Goal: Check status: Check status

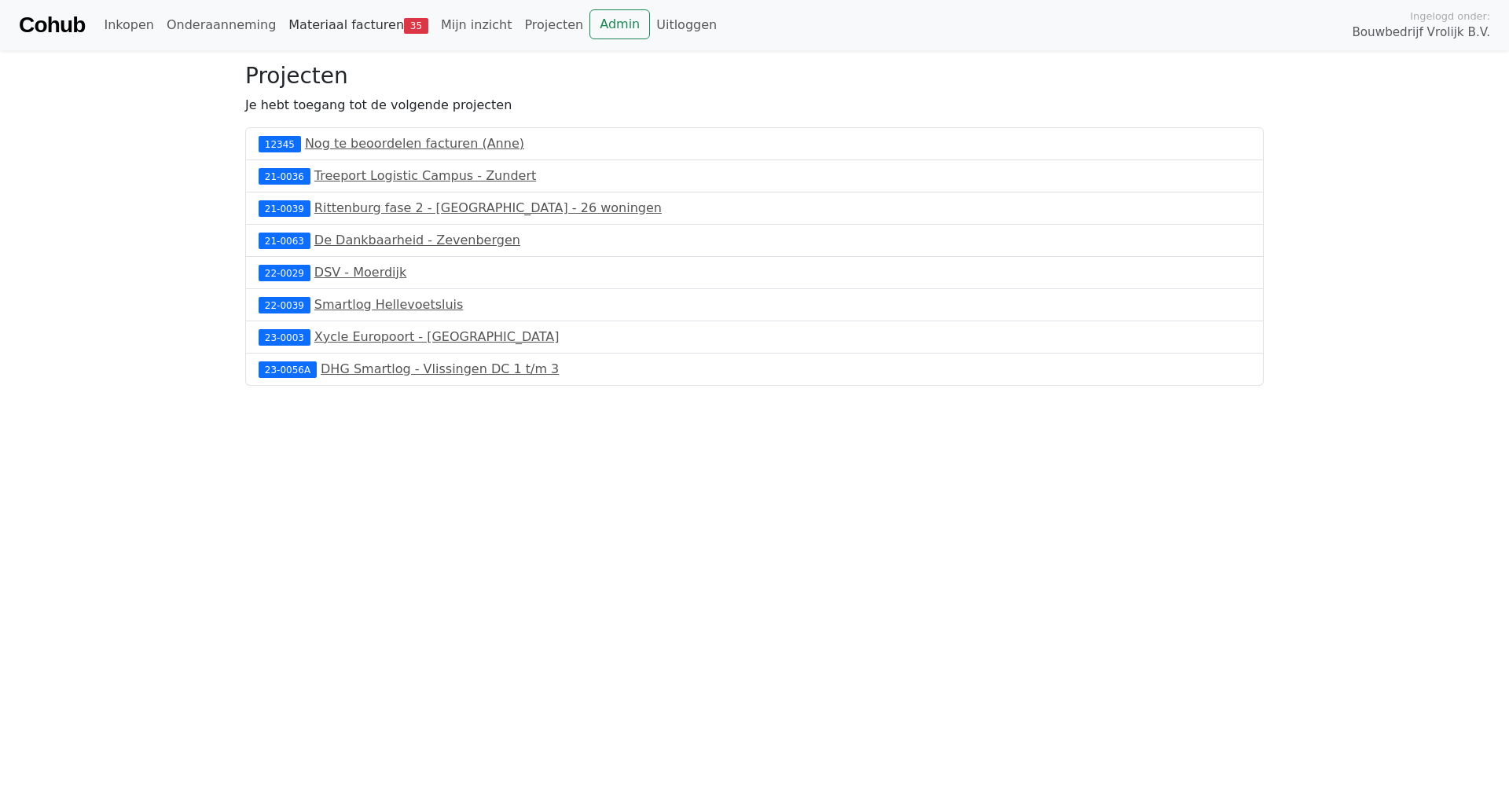
click at [350, 35] on link "Materiaal facturen 35" at bounding box center [358, 24] width 152 height 31
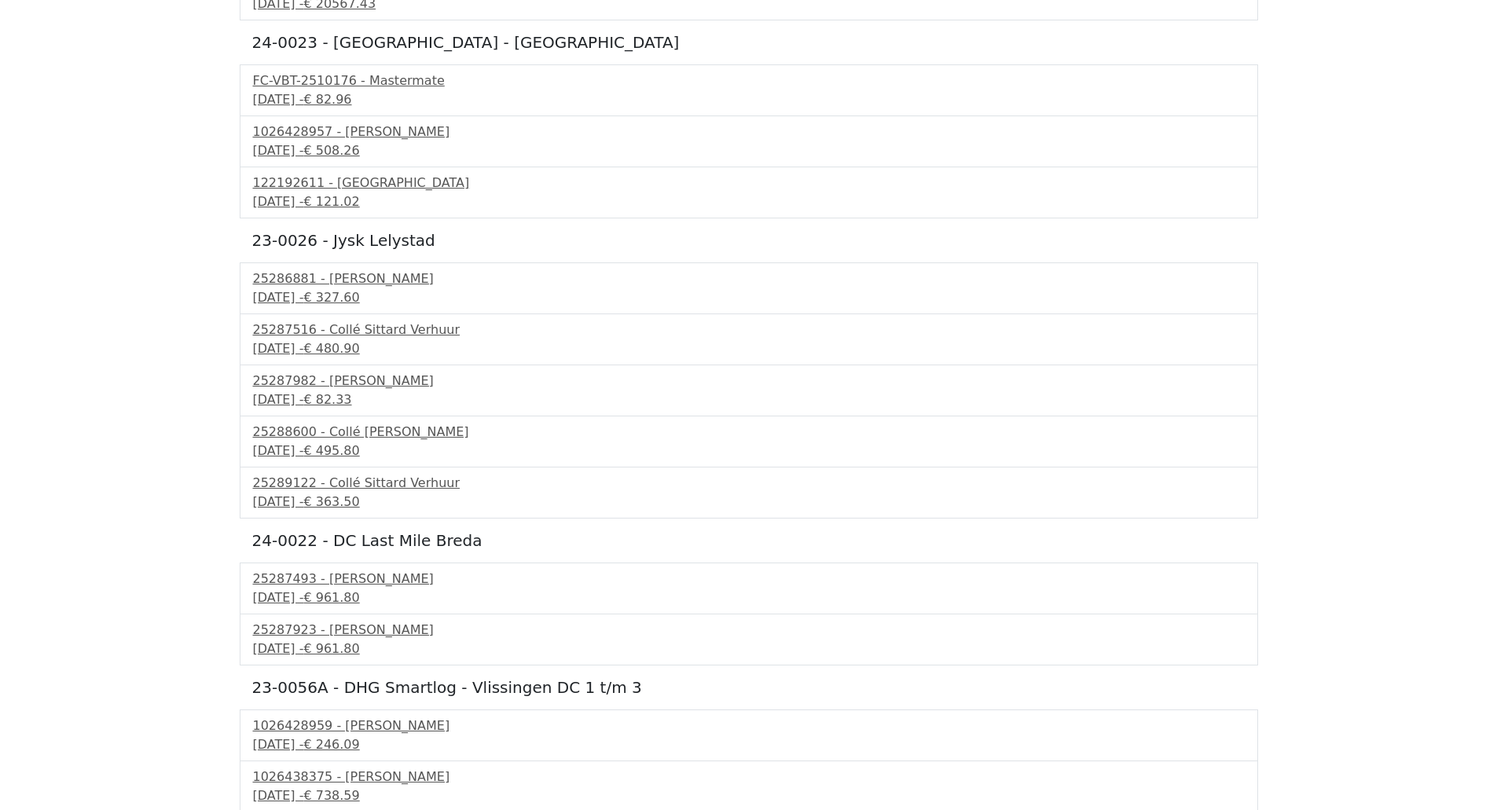
scroll to position [264, 0]
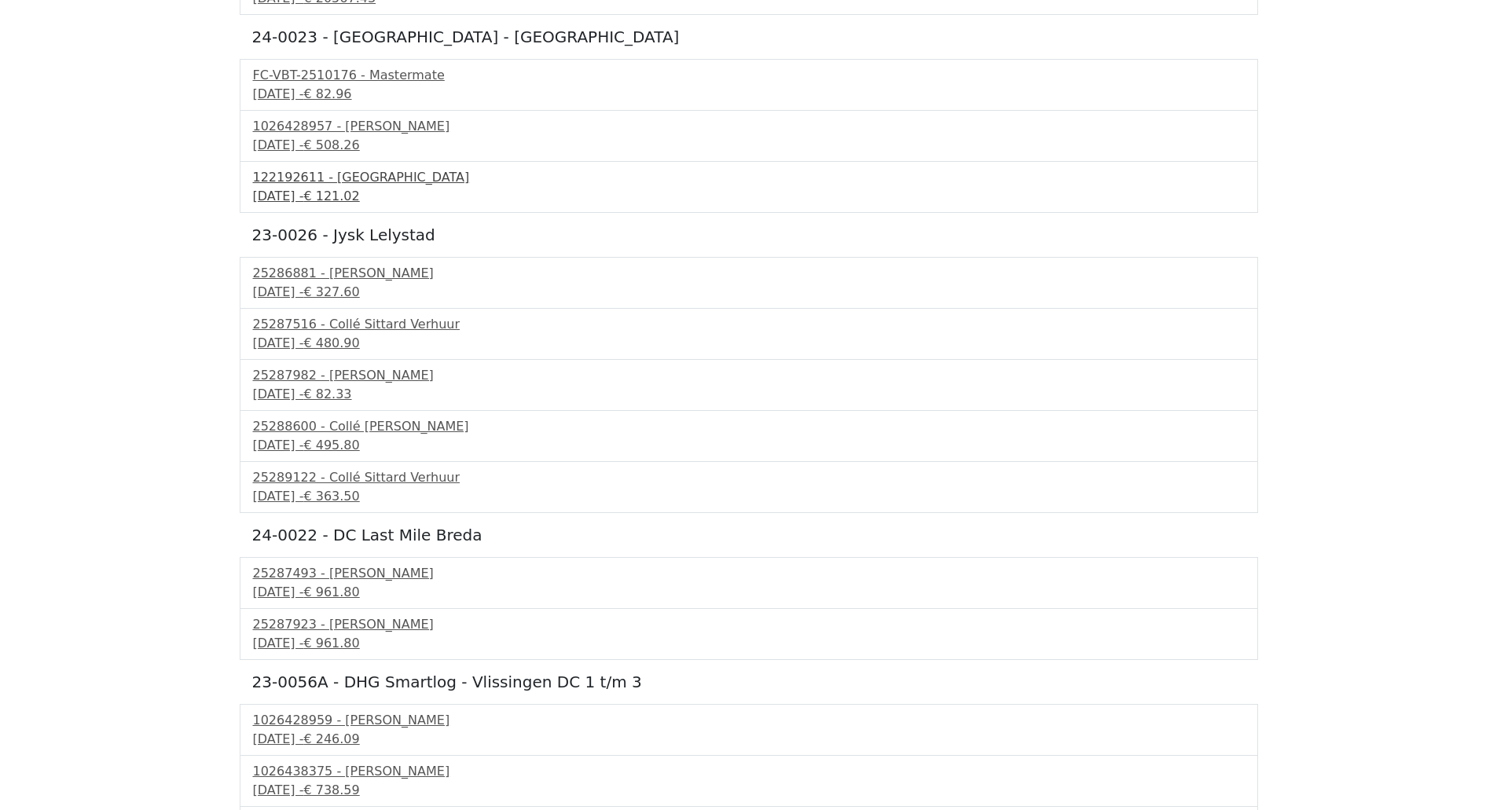
click at [347, 194] on div "[DATE] - € 121.02" at bounding box center [749, 196] width 992 height 19
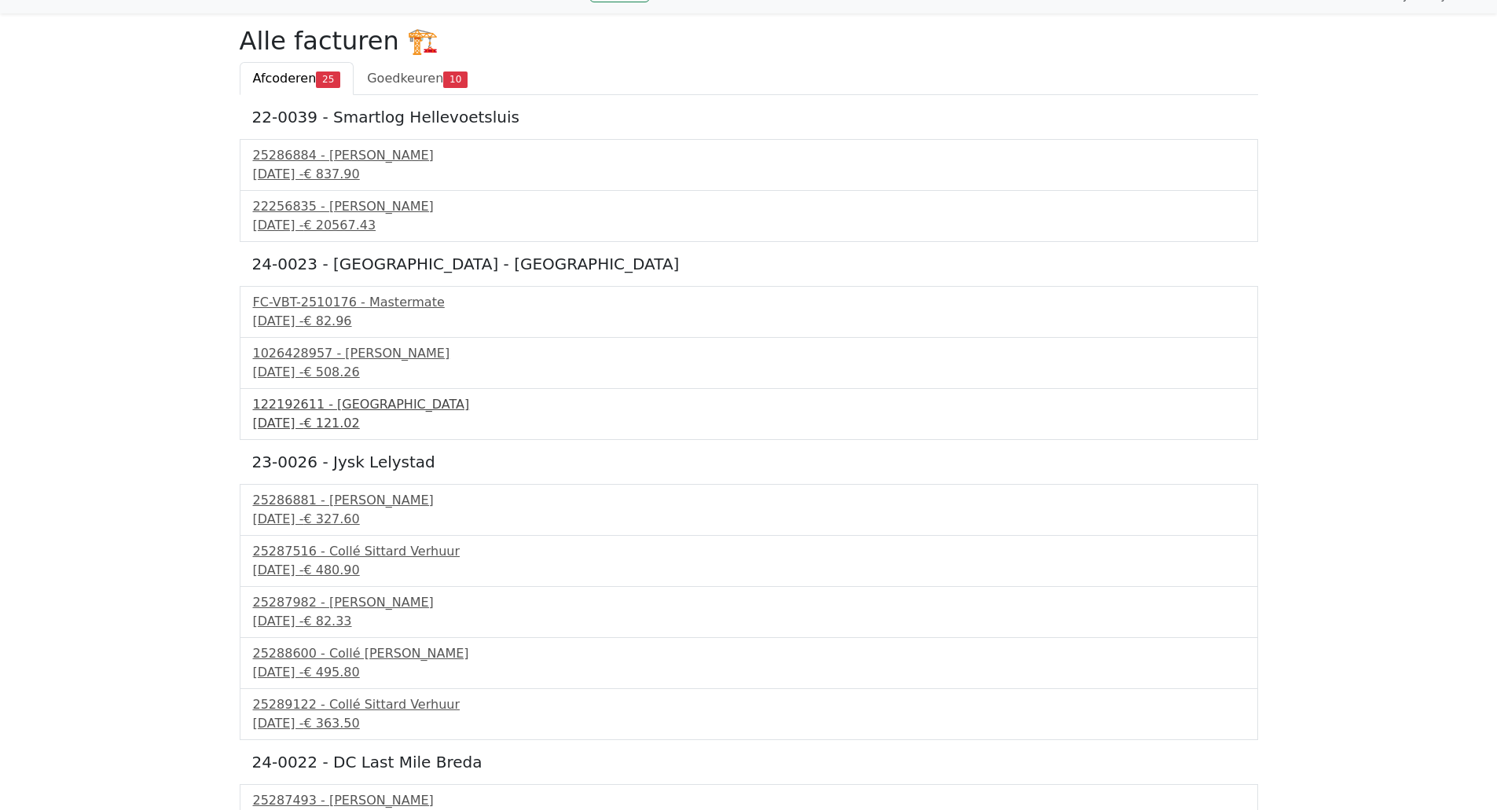
scroll to position [0, 0]
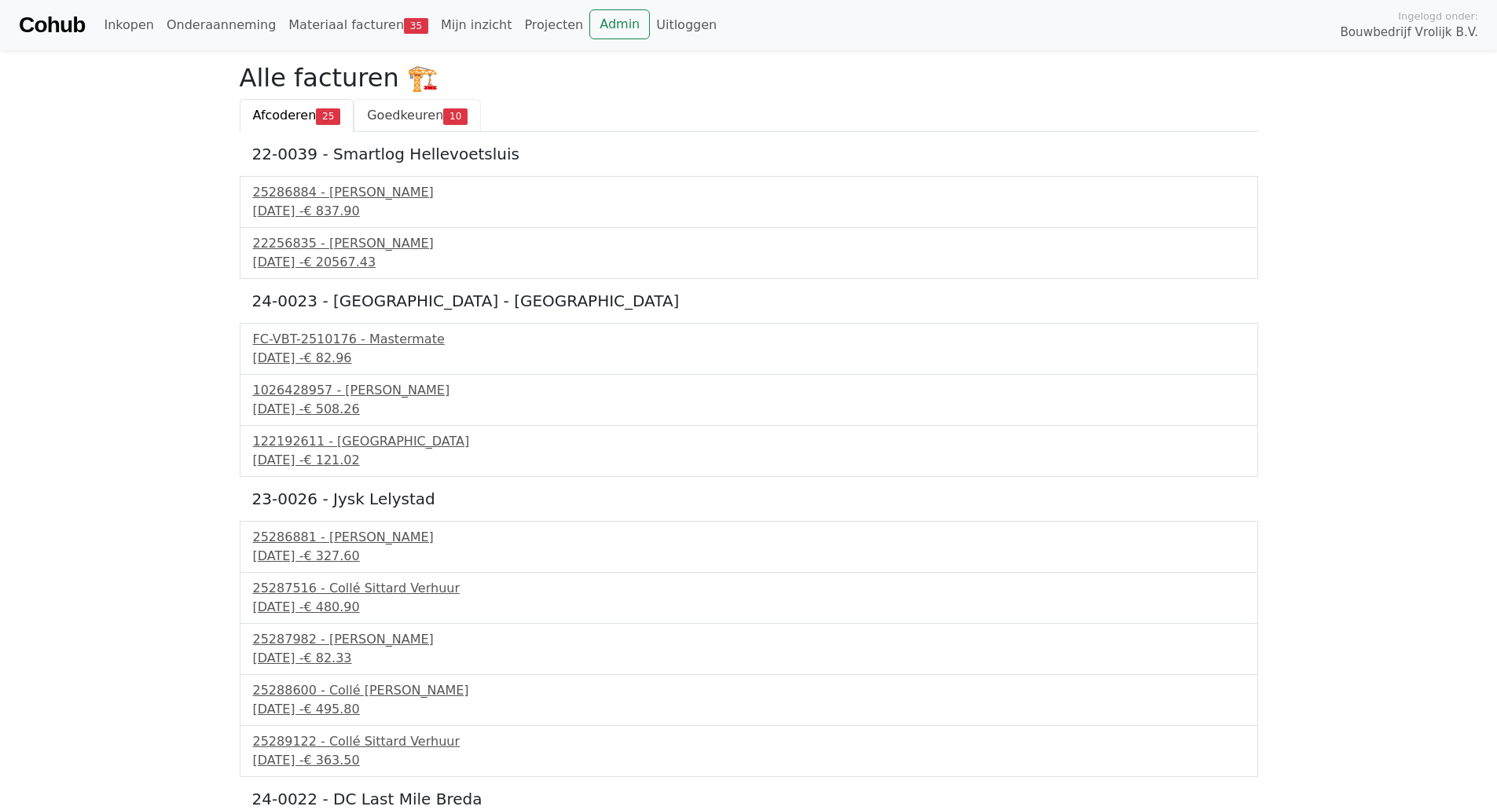
click at [443, 112] on span "10" at bounding box center [455, 116] width 24 height 16
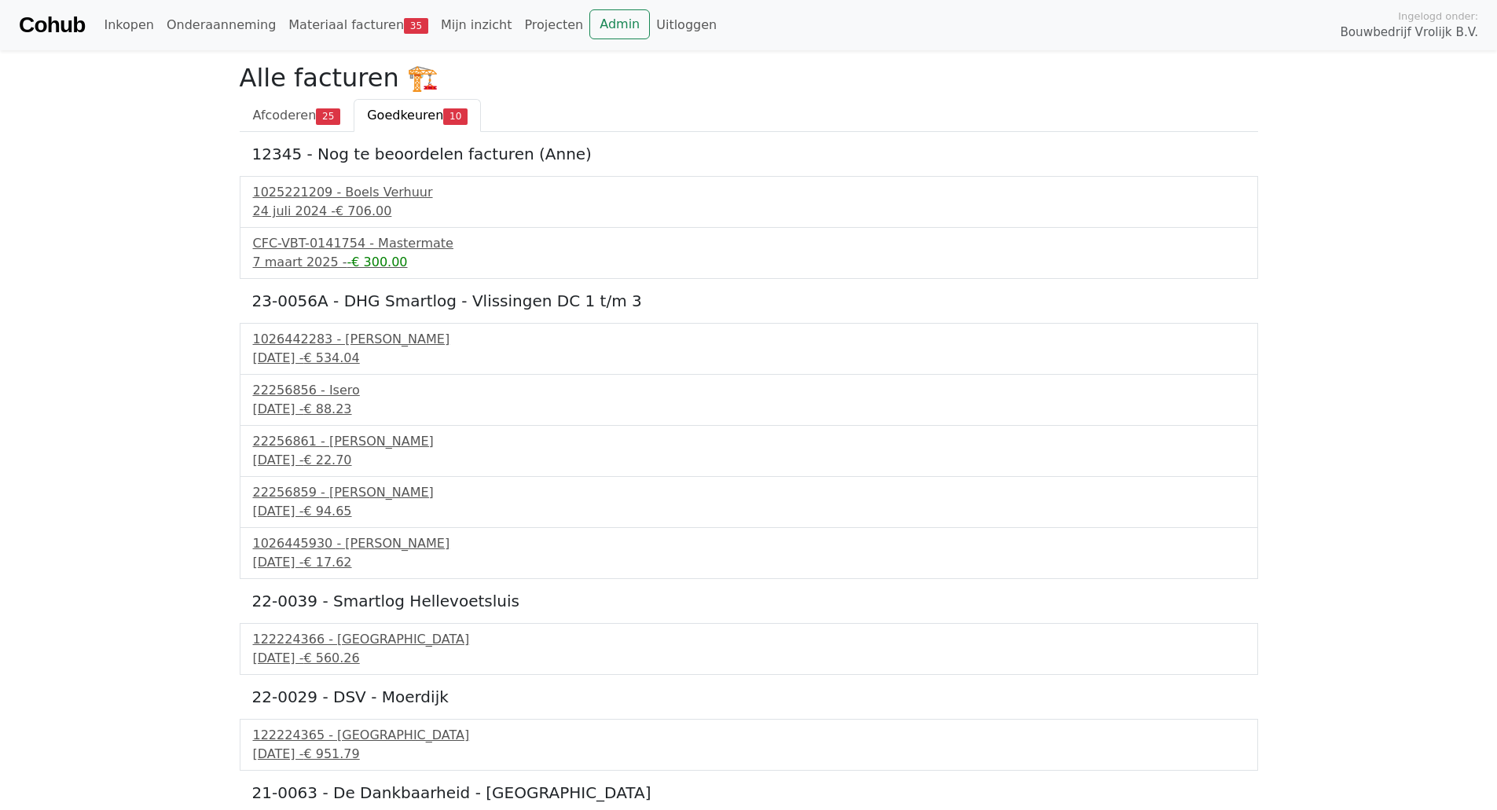
scroll to position [57, 0]
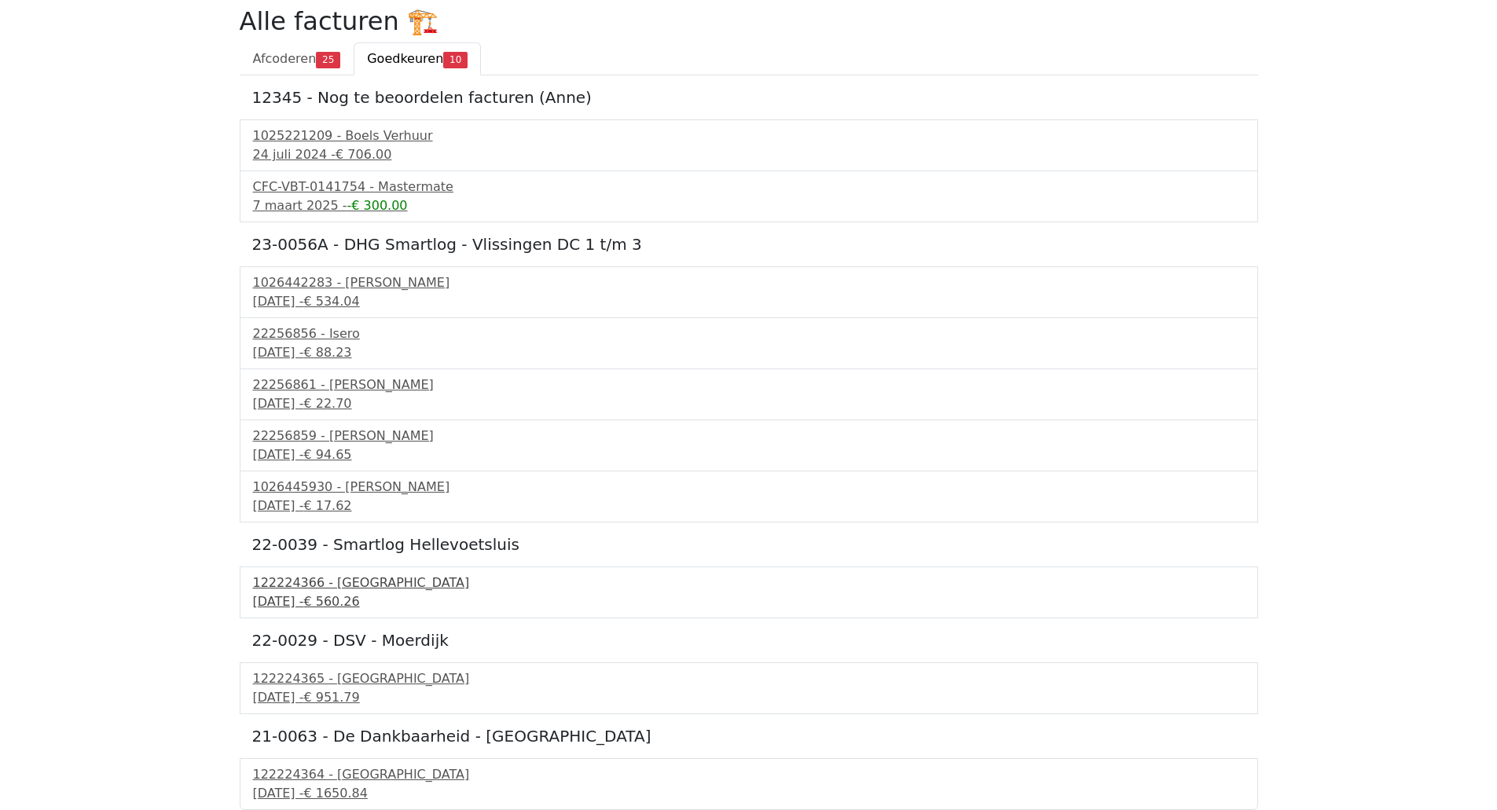
click at [319, 588] on div "122224366 - PontMeyer" at bounding box center [749, 583] width 992 height 19
